Goal: Information Seeking & Learning: Learn about a topic

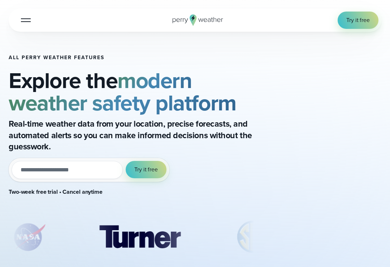
click at [29, 20] on div at bounding box center [26, 20] width 10 height 1
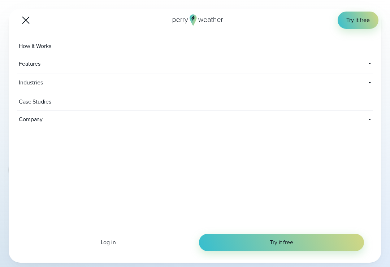
click at [26, 14] on button "Open Menu" at bounding box center [25, 20] width 17 height 17
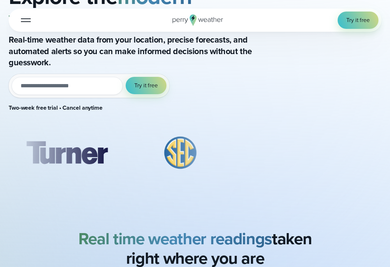
scroll to position [200, 0]
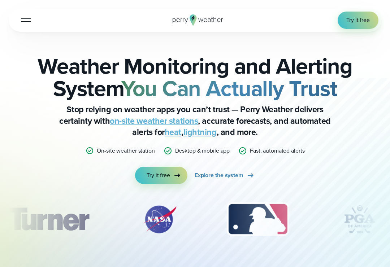
click at [25, 23] on button "Open Menu" at bounding box center [25, 20] width 17 height 17
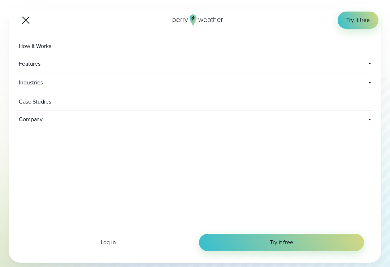
click at [21, 61] on span "Features" at bounding box center [78, 63] width 122 height 17
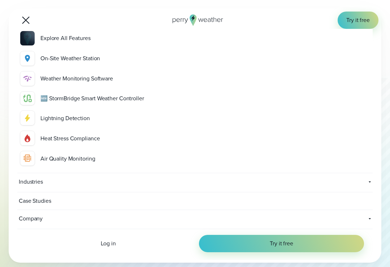
scroll to position [45, 0]
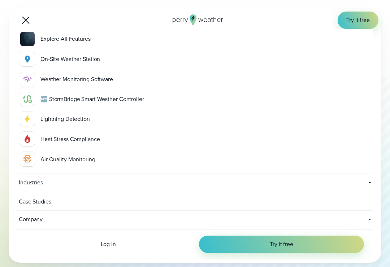
click at [27, 179] on span "Industries" at bounding box center [123, 182] width 212 height 17
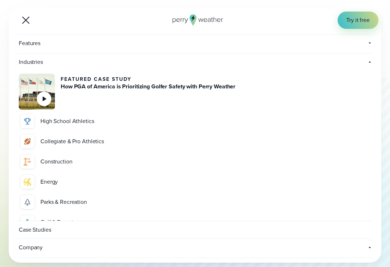
scroll to position [20, 0]
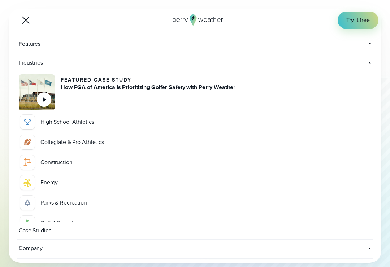
click at [130, 86] on div "How PGA of America is Prioritizing Golfer Safety with Perry Weather" at bounding box center [148, 87] width 175 height 9
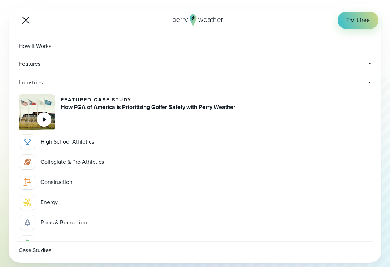
scroll to position [-1, 0]
click at [26, 23] on button "Open Menu" at bounding box center [25, 20] width 17 height 17
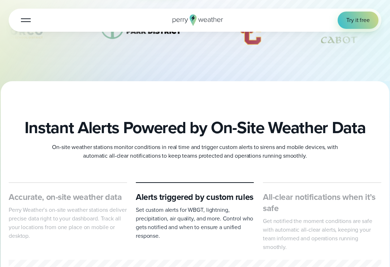
scroll to position [193, 0]
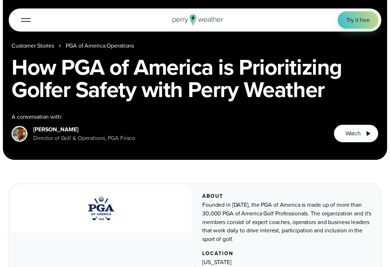
scroll to position [78, 0]
